Goal: Answer question/provide support: Answer question/provide support

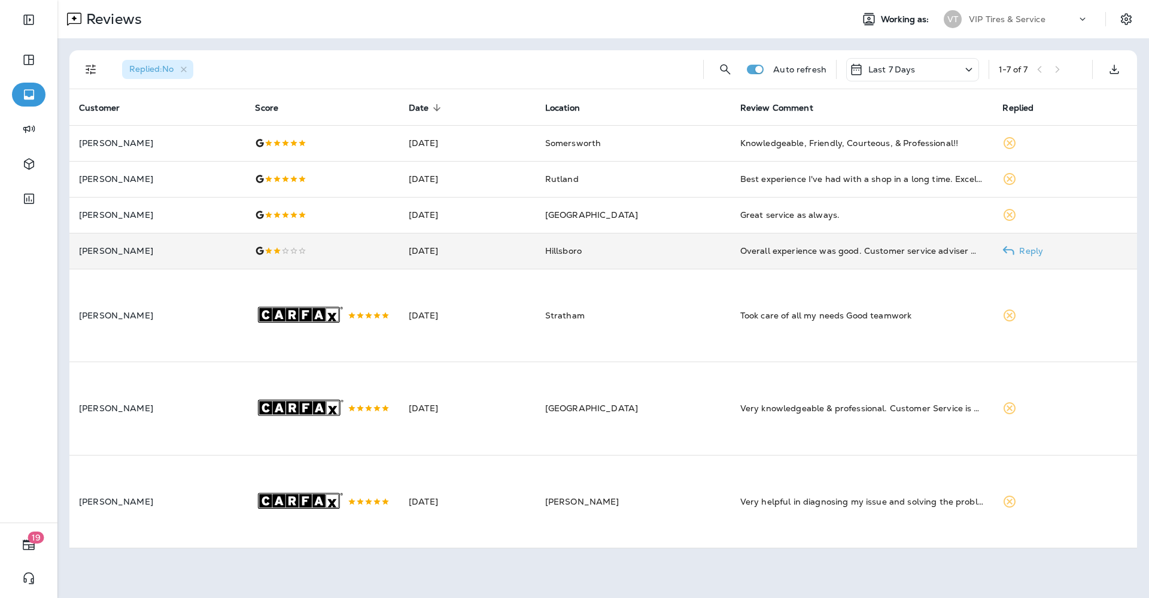
click at [536, 260] on td "[DATE]" at bounding box center [467, 251] width 136 height 36
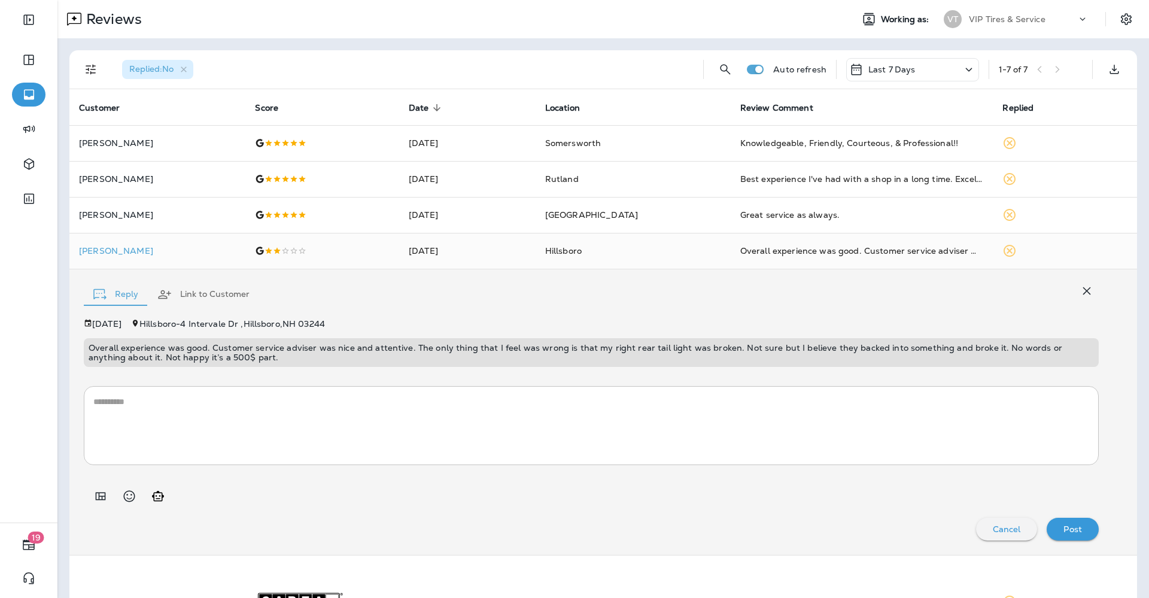
click at [204, 354] on p "Overall experience was good. Customer service adviser was nice and attentive. T…" at bounding box center [592, 352] width 1006 height 19
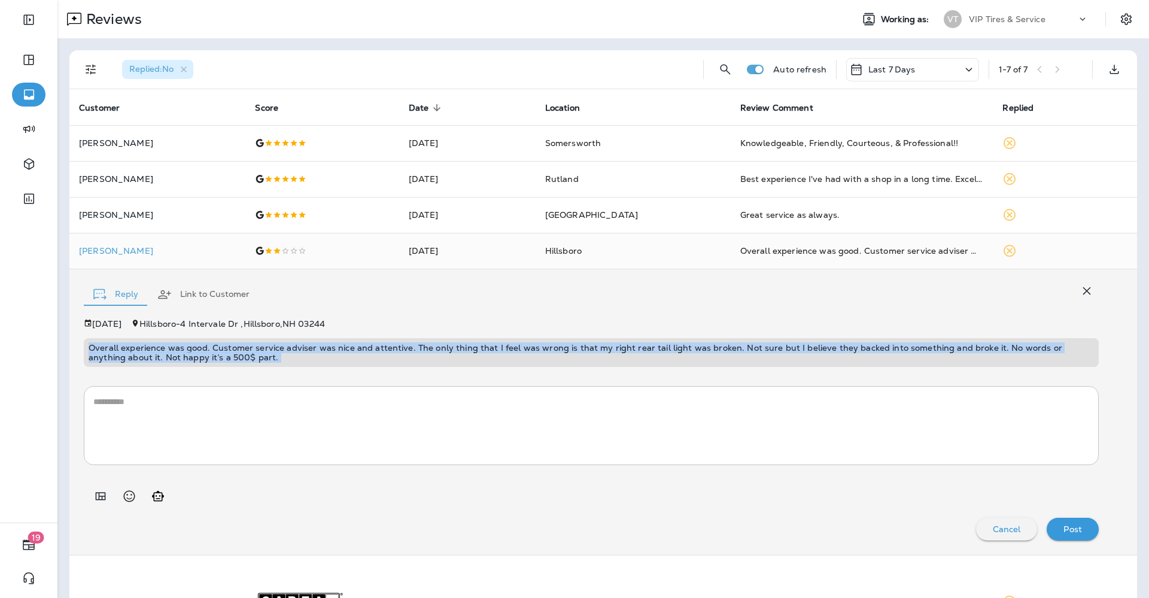
click at [204, 354] on p "Overall experience was good. Customer service adviser was nice and attentive. T…" at bounding box center [592, 352] width 1006 height 19
copy p "Overall experience was good. Customer service adviser was nice and attentive. T…"
click at [96, 502] on icon "Add in a premade template" at bounding box center [100, 496] width 14 height 14
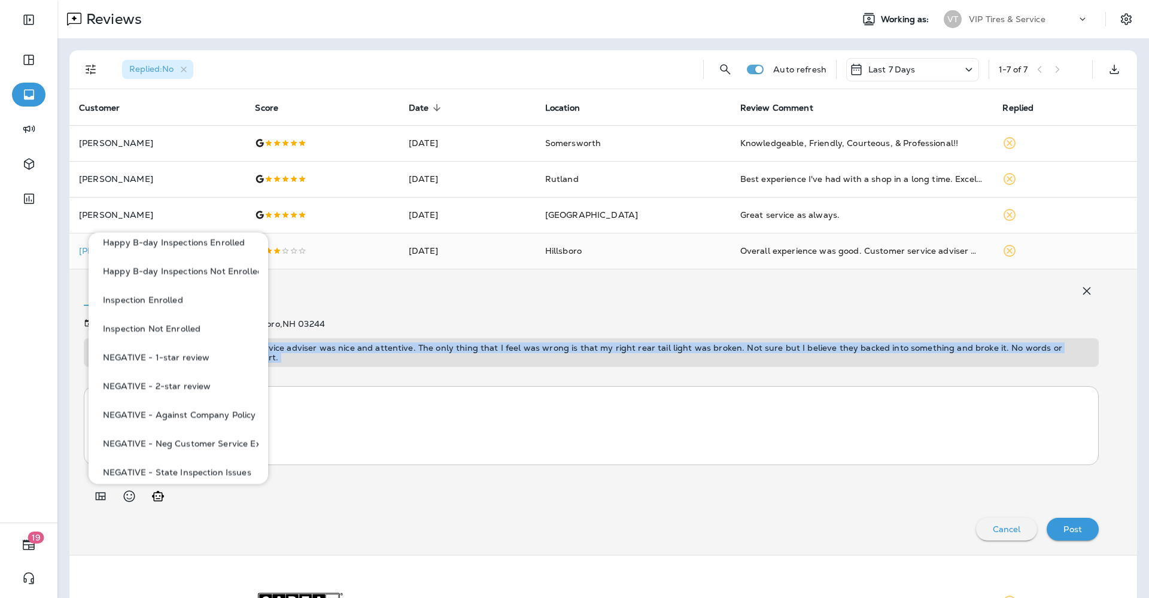
scroll to position [449, 0]
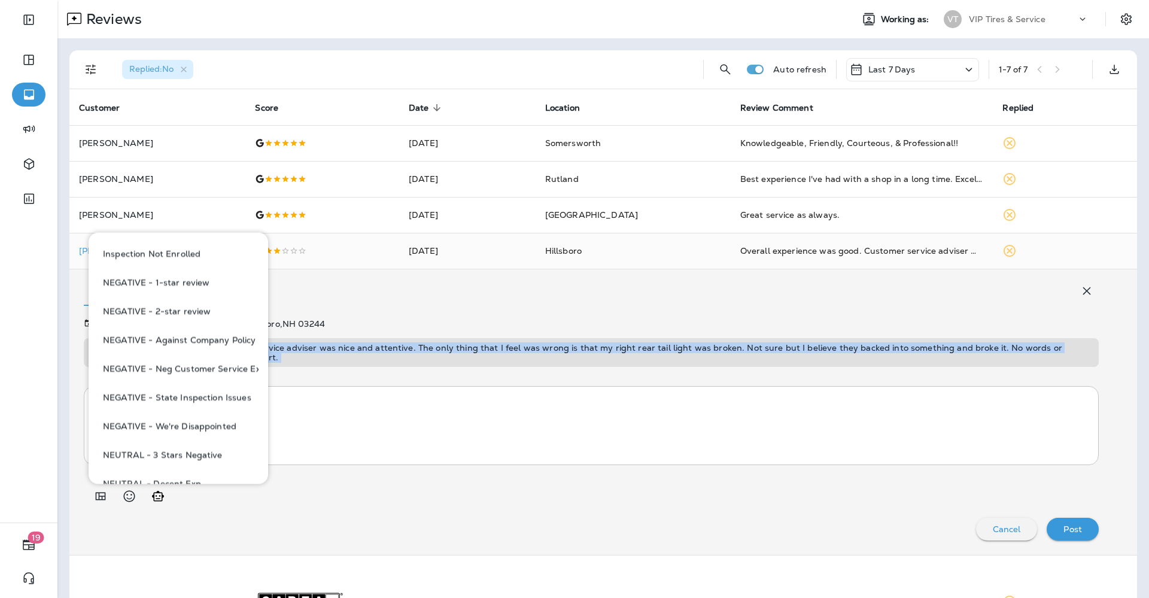
click at [181, 311] on button "NEGATIVE - 2-star review" at bounding box center [178, 312] width 160 height 29
type textarea "**********"
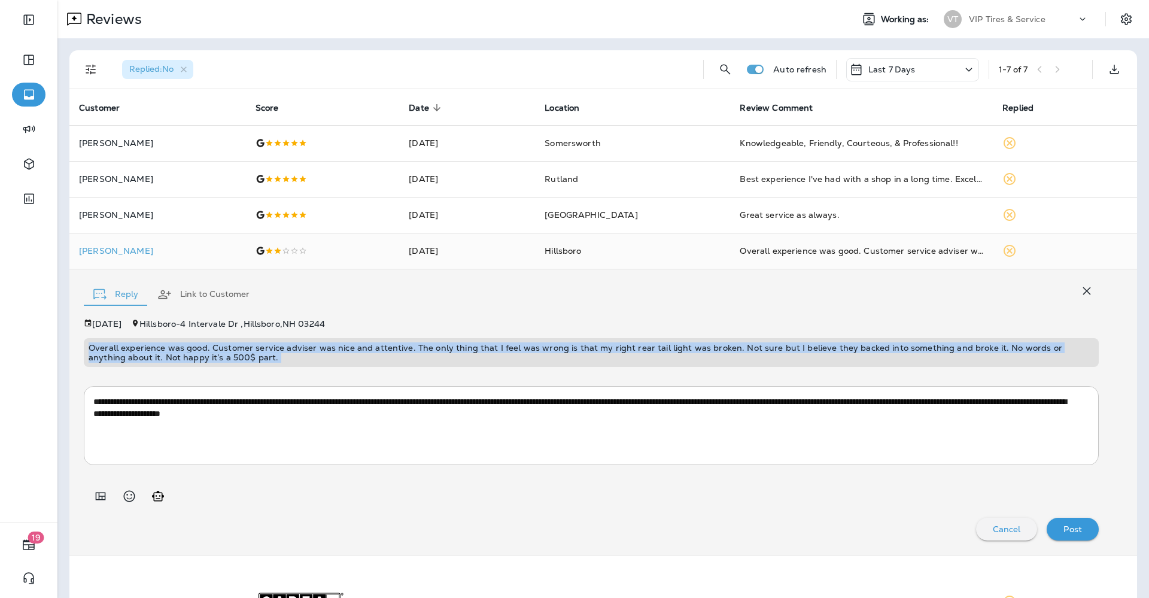
copy p "Overall experience was good. Customer service adviser was nice and attentive. T…"
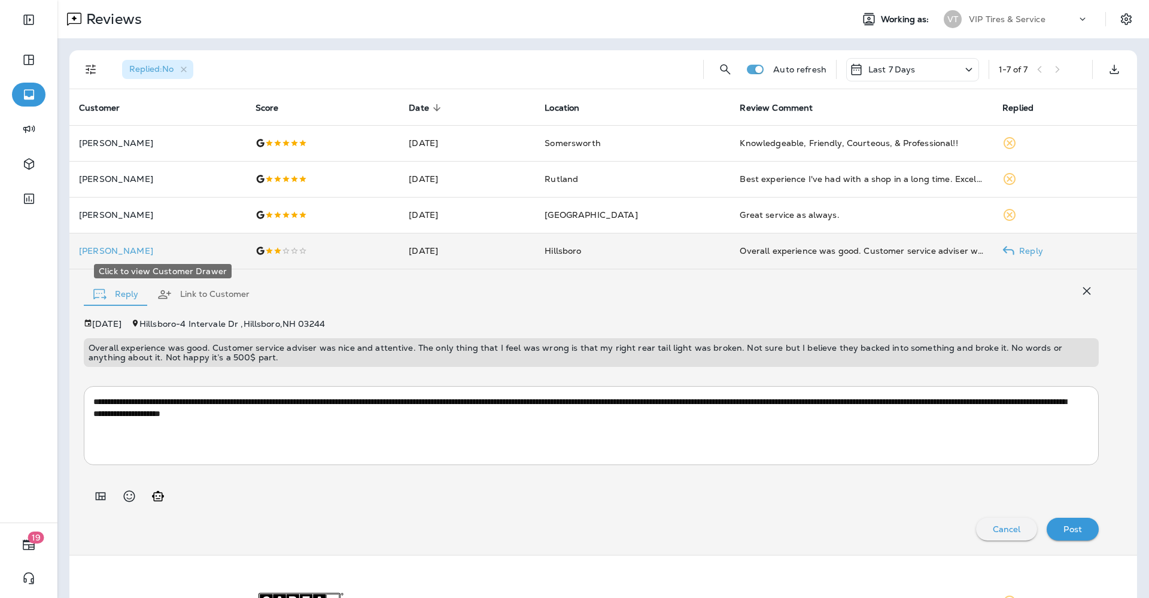
click at [110, 253] on p "[PERSON_NAME]" at bounding box center [157, 251] width 157 height 10
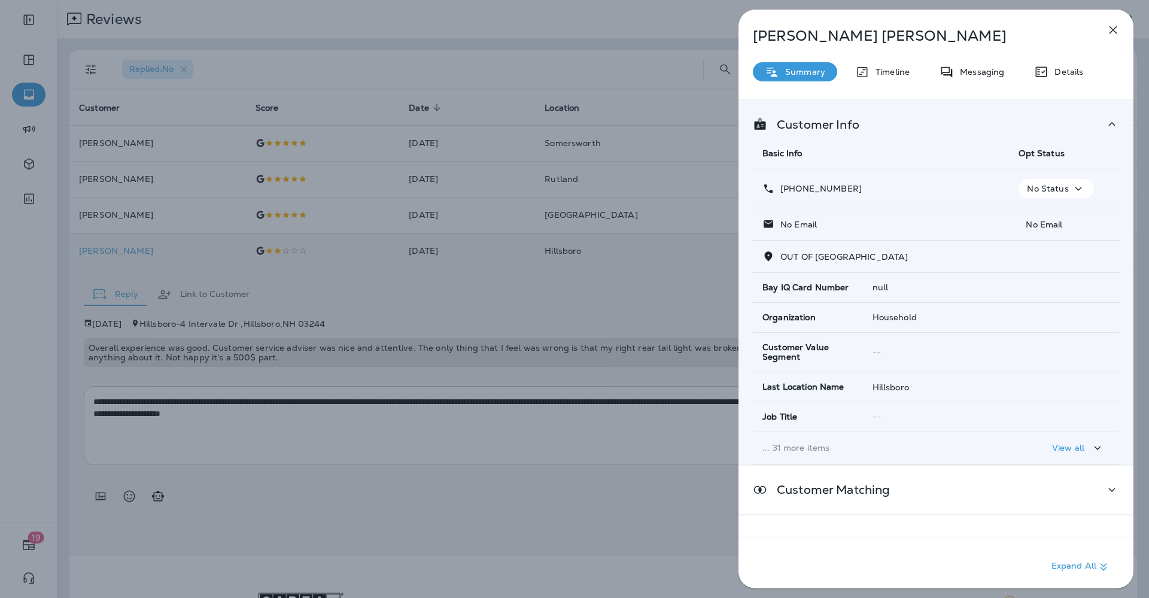
drag, startPoint x: 856, startPoint y: 186, endPoint x: 792, endPoint y: 193, distance: 64.5
click at [792, 193] on div "[PHONE_NUMBER]" at bounding box center [881, 189] width 237 height 13
copy p "[PHONE_NUMBER]"
click at [291, 440] on div "[PERSON_NAME] Summary Timeline Messaging Details Customer Info Basic Info Opt S…" at bounding box center [574, 299] width 1149 height 598
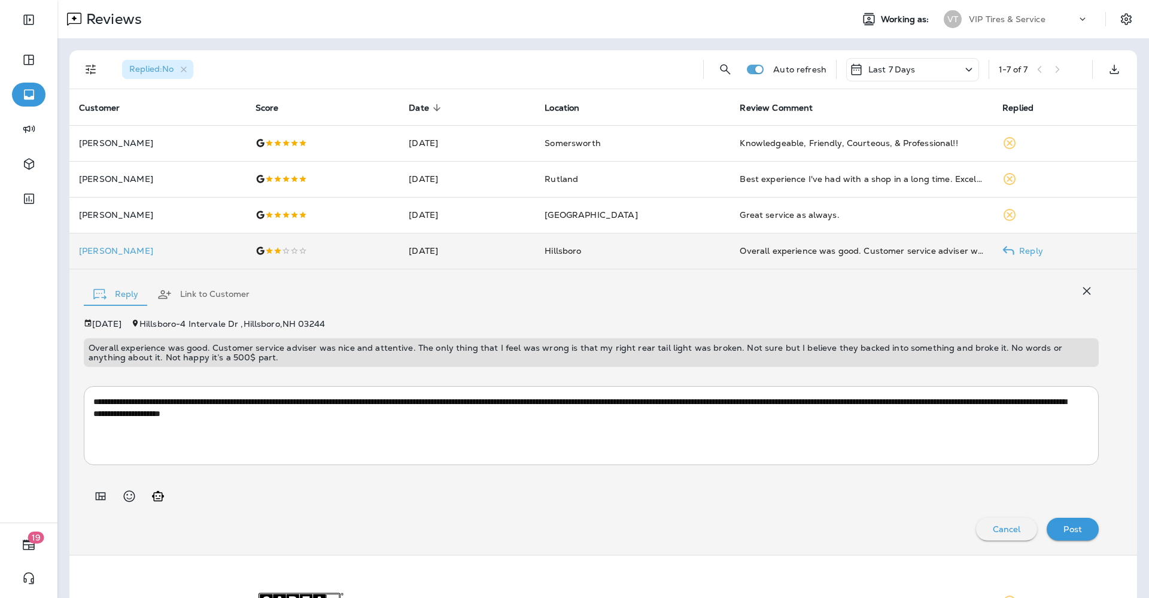
click at [1057, 525] on div "Post" at bounding box center [1073, 529] width 33 height 16
